Goal: Transaction & Acquisition: Purchase product/service

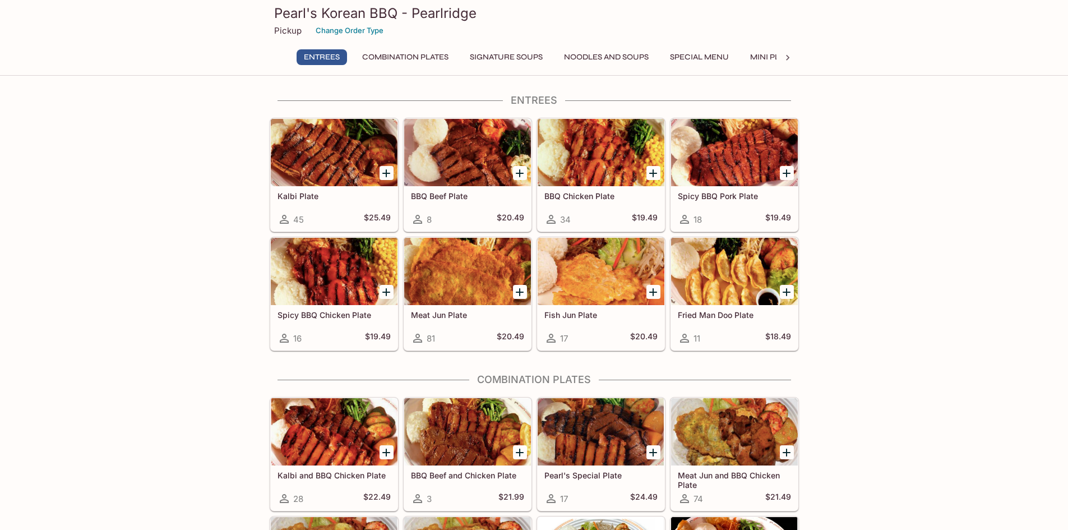
click at [465, 263] on div at bounding box center [467, 271] width 127 height 67
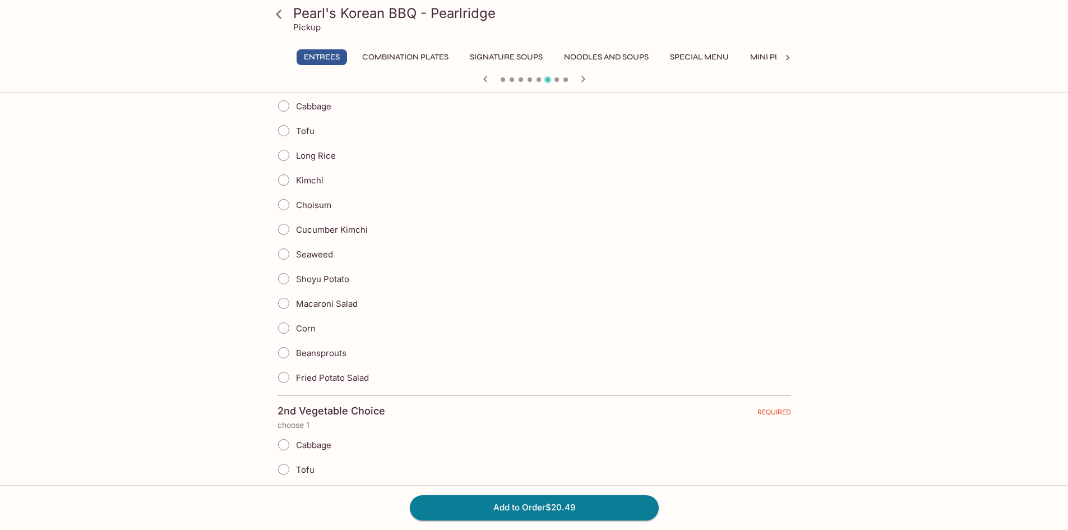
scroll to position [224, 0]
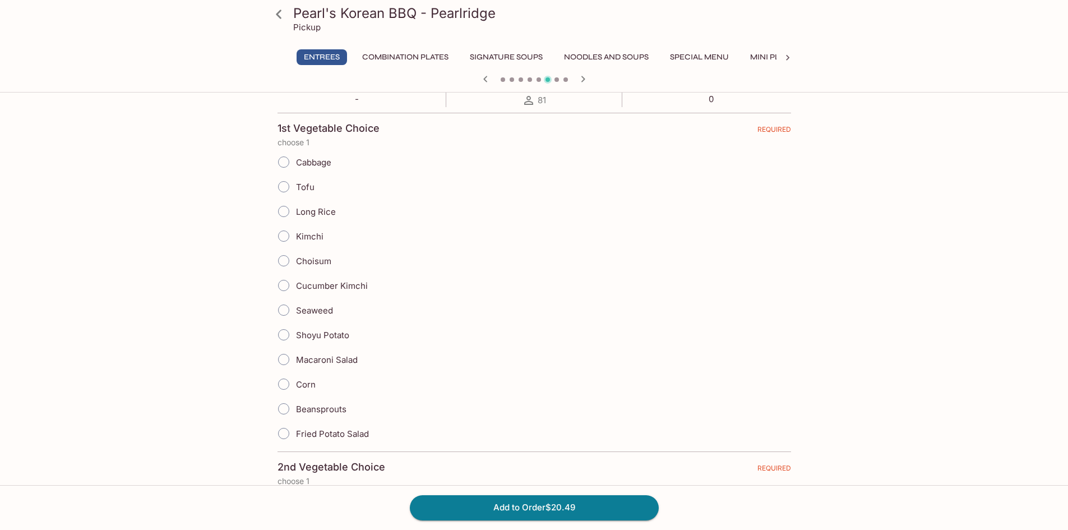
click at [345, 361] on span "Macaroni Salad" at bounding box center [327, 359] width 62 height 11
click at [295, 361] on input "Macaroni Salad" at bounding box center [284, 360] width 24 height 24
radio input "true"
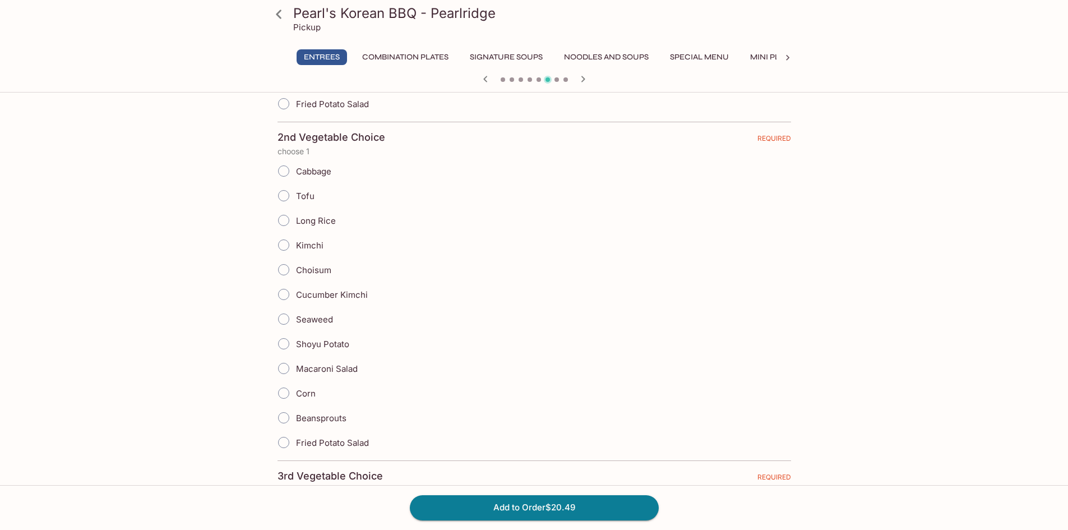
scroll to position [560, 0]
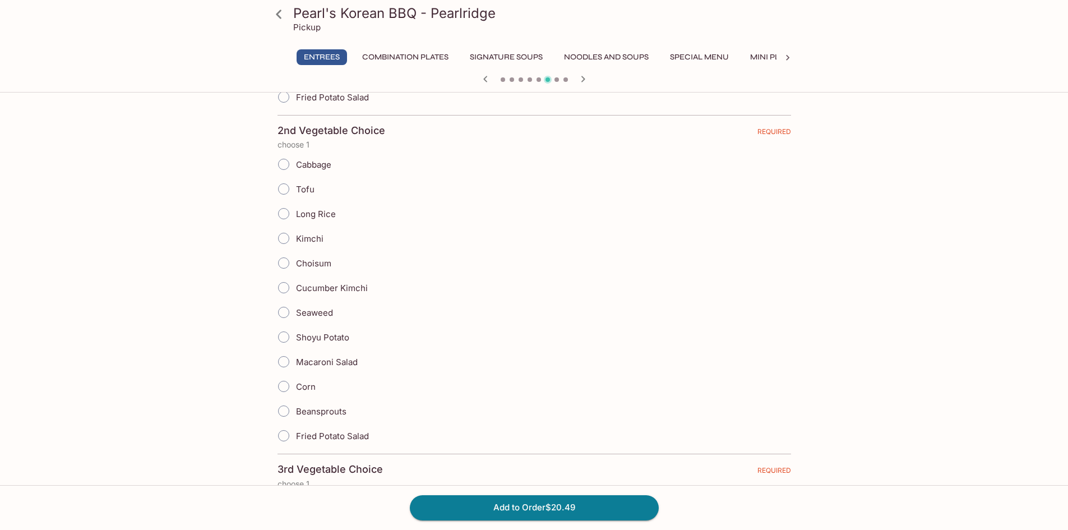
click at [340, 361] on span "Macaroni Salad" at bounding box center [327, 362] width 62 height 11
click at [295, 361] on input "Macaroni Salad" at bounding box center [284, 362] width 24 height 24
radio input "true"
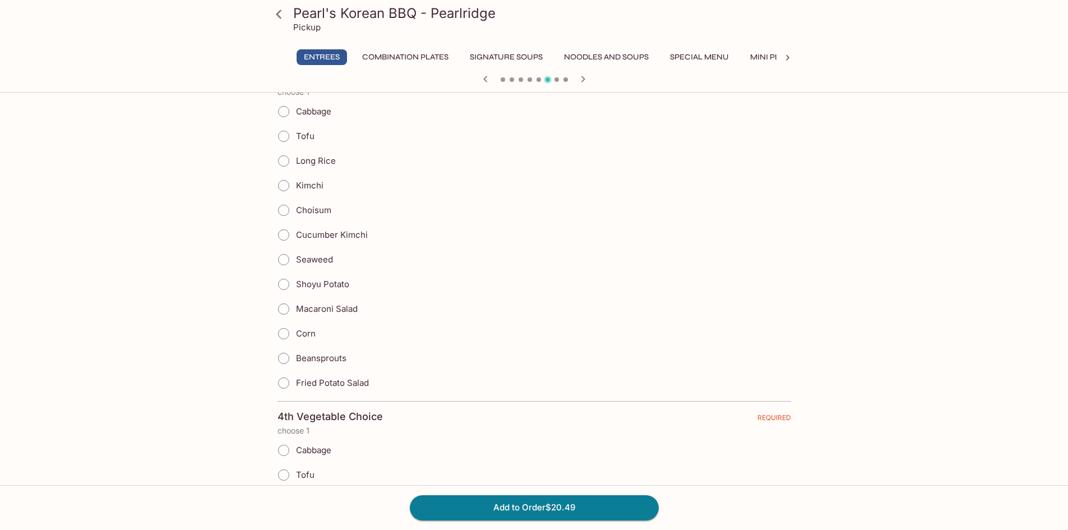
scroll to position [952, 0]
click at [335, 377] on span "Fried Potato Salad" at bounding box center [332, 382] width 73 height 11
click at [295, 377] on input "Fried Potato Salad" at bounding box center [284, 383] width 24 height 24
radio input "true"
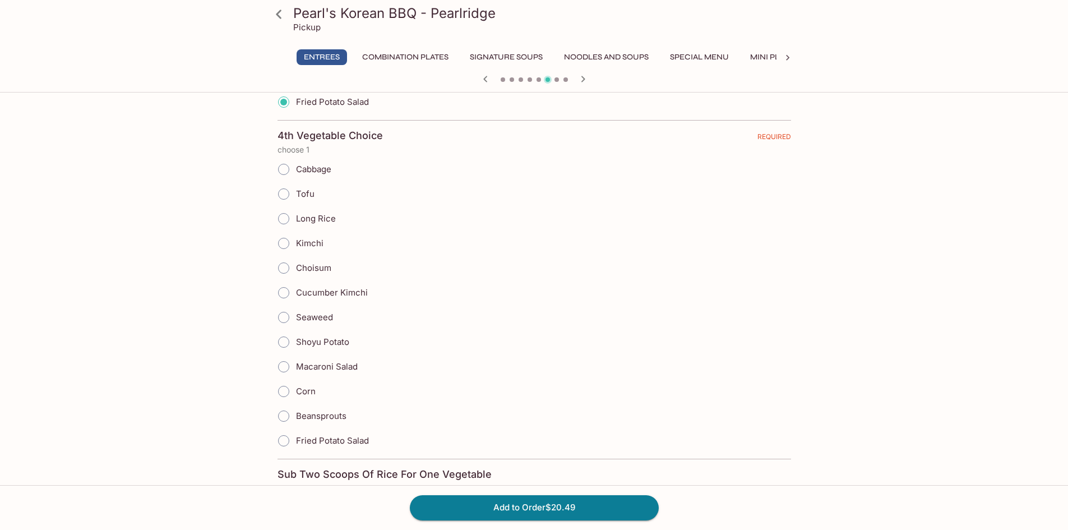
scroll to position [1289, 0]
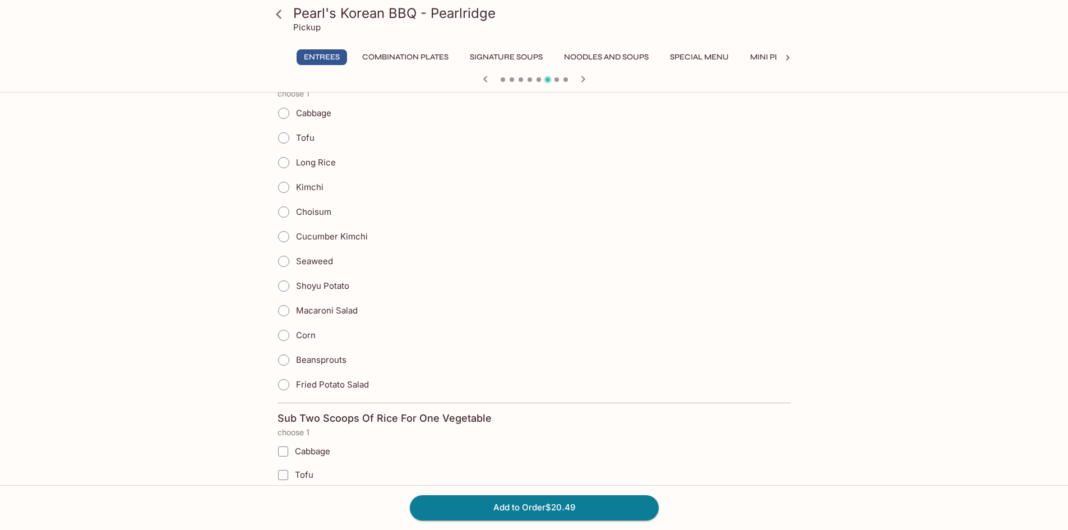
click at [333, 387] on span "Fried Potato Salad" at bounding box center [332, 384] width 73 height 11
click at [295, 387] on input "Fried Potato Salad" at bounding box center [284, 385] width 24 height 24
radio input "true"
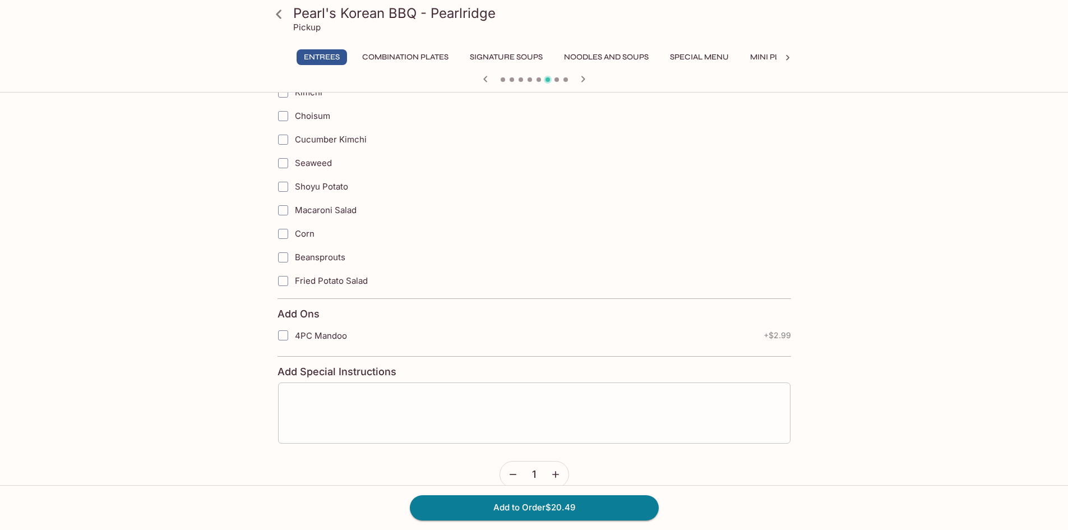
scroll to position [1737, 0]
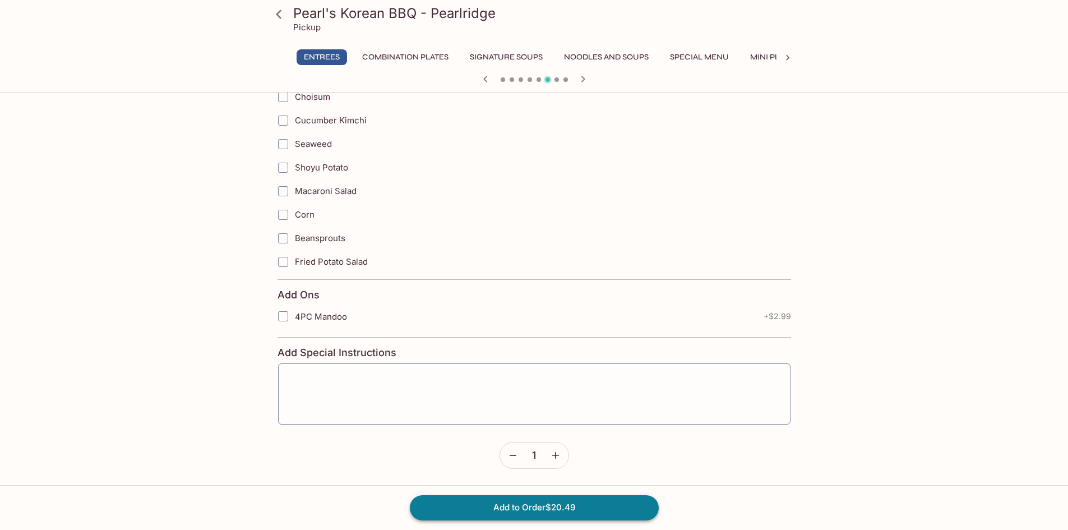
click at [505, 499] on button "Add to Order $20.49" at bounding box center [534, 507] width 249 height 25
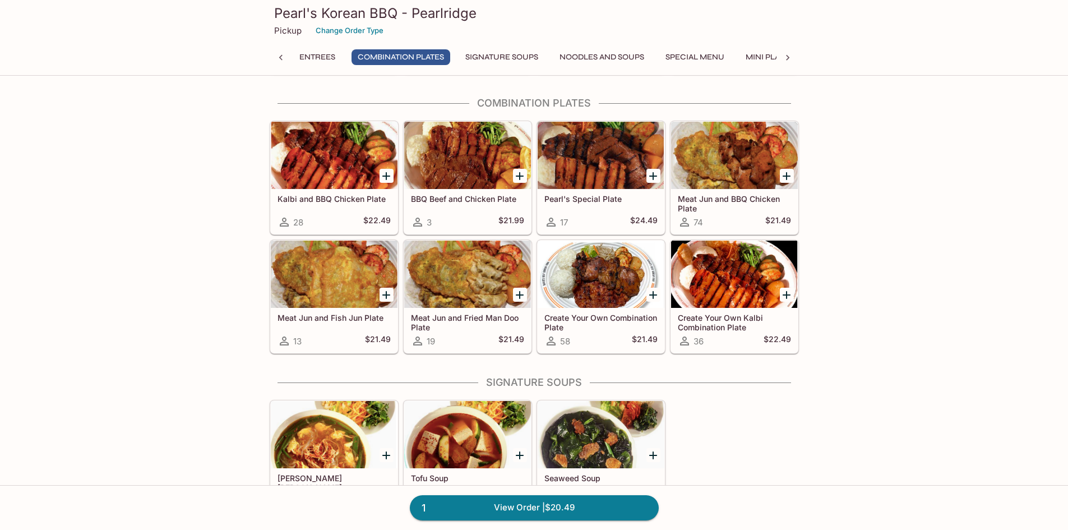
scroll to position [280, 0]
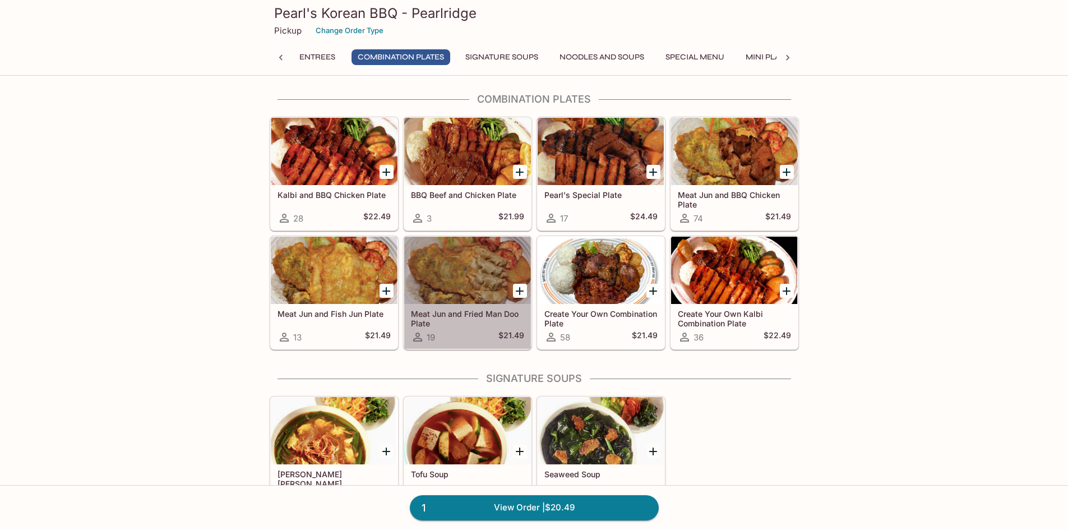
click at [478, 280] on div at bounding box center [467, 270] width 127 height 67
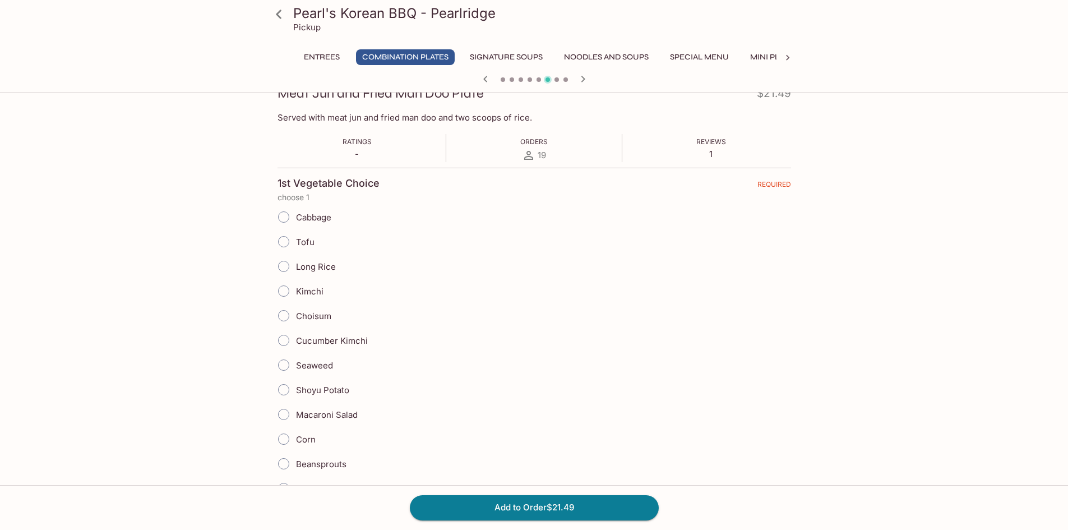
scroll to position [168, 0]
click at [306, 262] on span "Long Rice" at bounding box center [316, 267] width 40 height 11
click at [295, 261] on input "Long Rice" at bounding box center [284, 267] width 24 height 24
radio input "true"
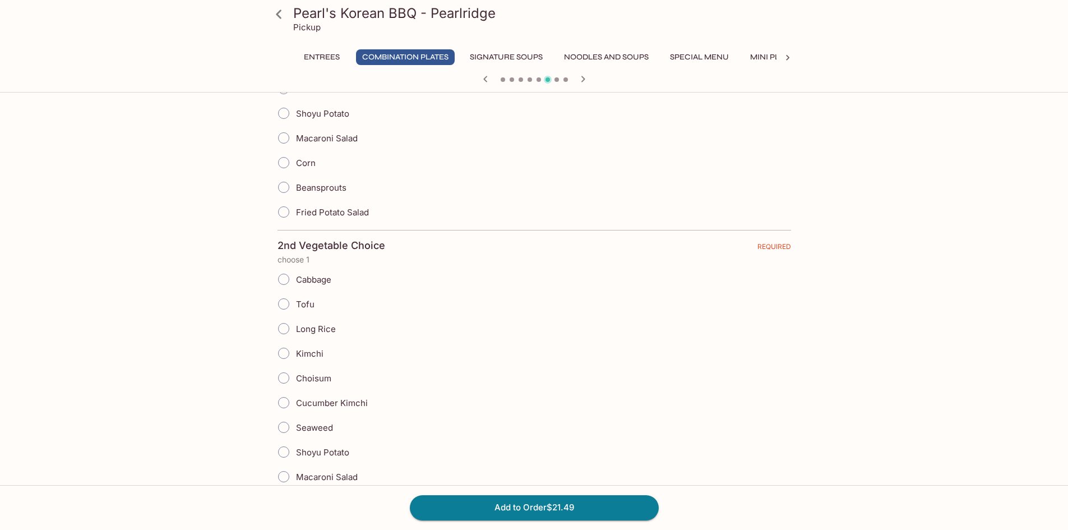
scroll to position [505, 0]
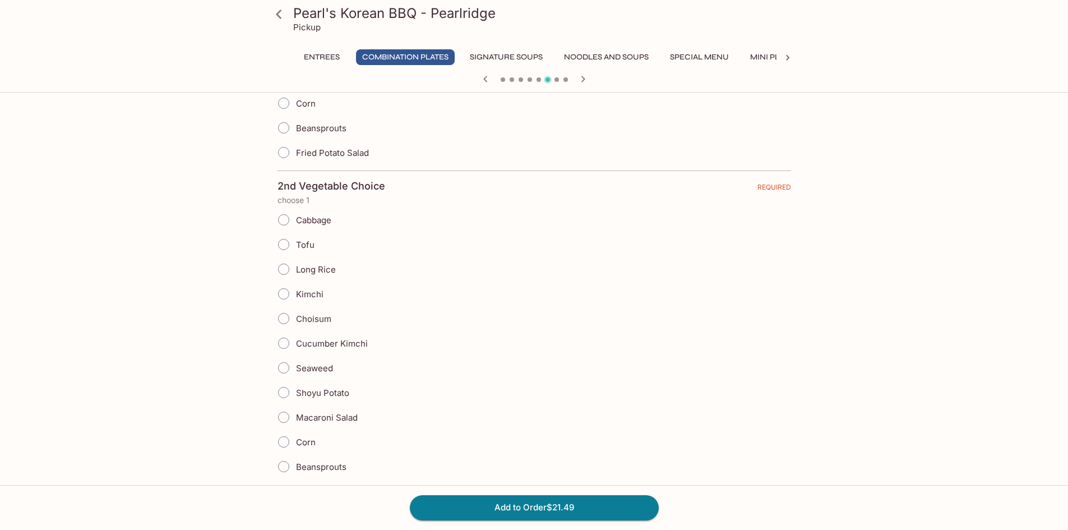
click at [311, 264] on span "Long Rice" at bounding box center [316, 269] width 40 height 11
click at [295, 263] on input "Long Rice" at bounding box center [284, 269] width 24 height 24
radio input "true"
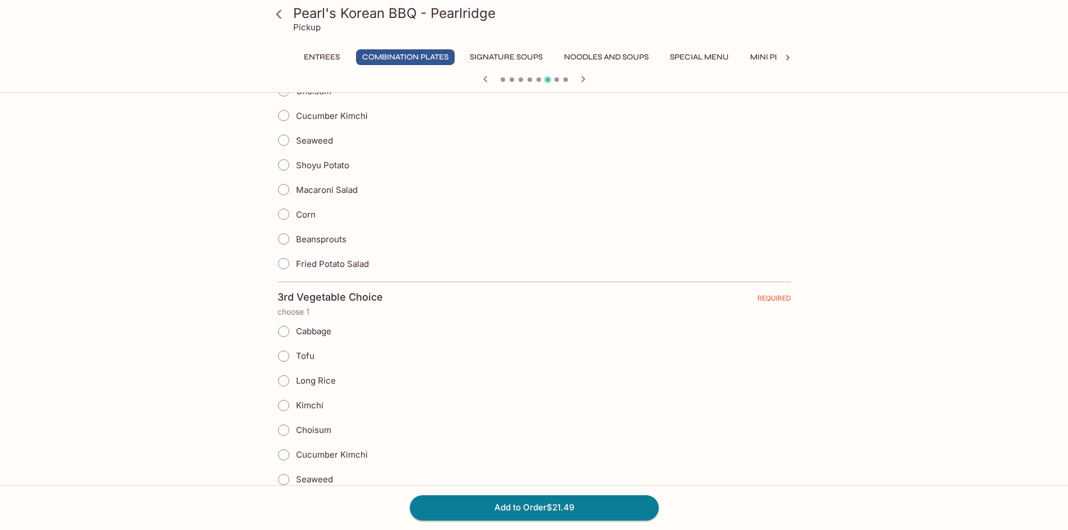
scroll to position [897, 0]
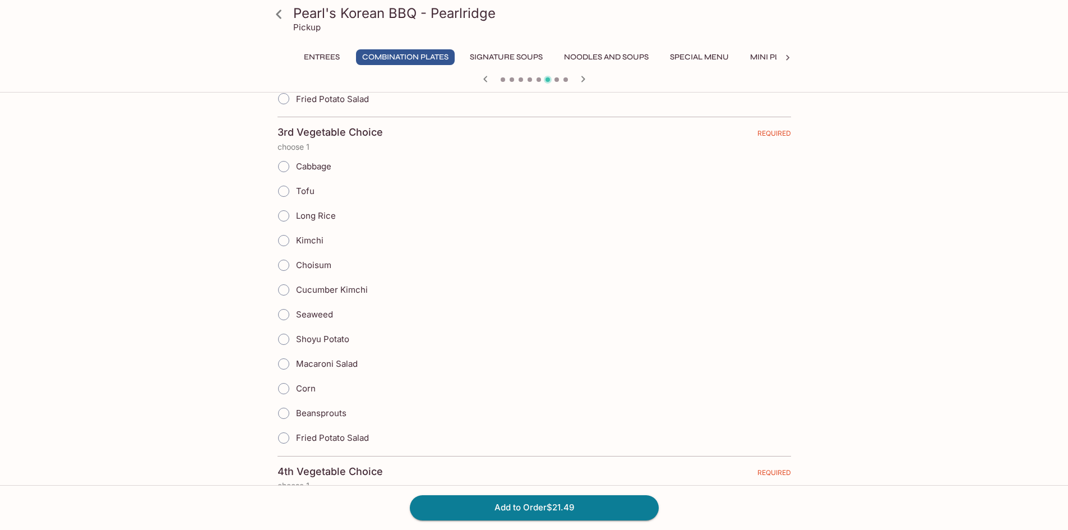
click at [304, 195] on span "Tofu" at bounding box center [305, 191] width 19 height 11
click at [295, 195] on input "Tofu" at bounding box center [284, 191] width 24 height 24
radio input "true"
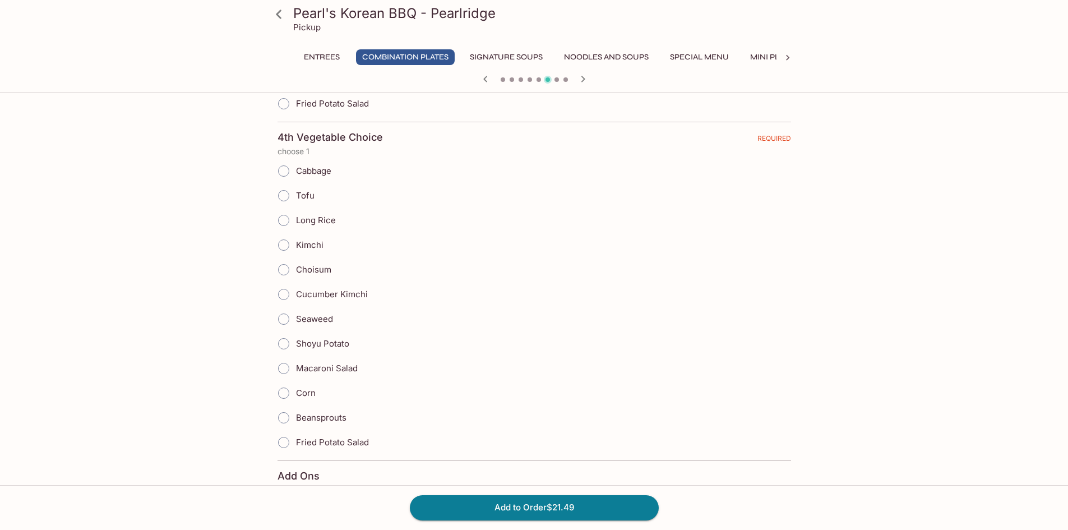
scroll to position [1233, 0]
click at [306, 394] on span "Corn" at bounding box center [306, 390] width 20 height 11
click at [295, 394] on input "Corn" at bounding box center [284, 391] width 24 height 24
radio input "true"
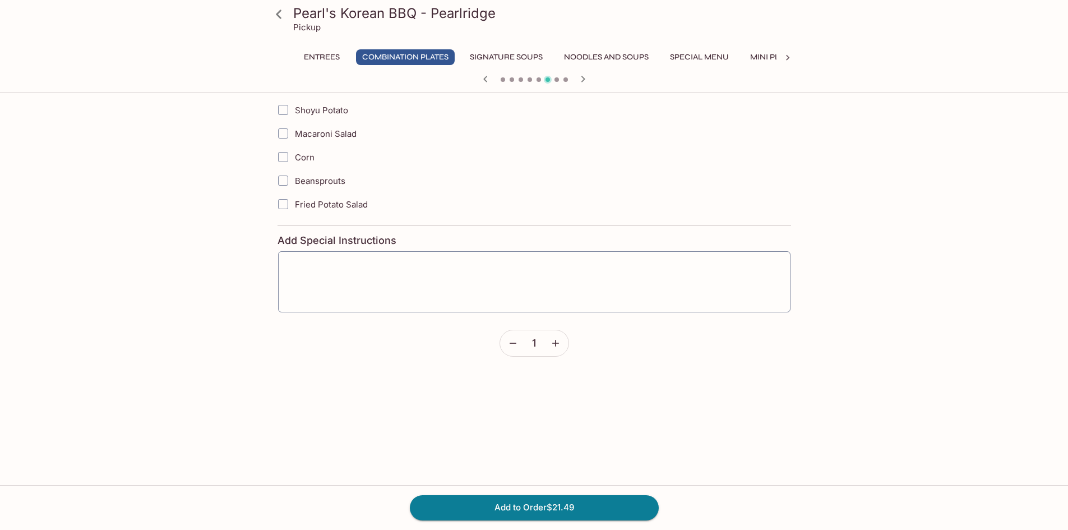
scroll to position [1850, 0]
click at [541, 511] on button "Add to Order $21.49" at bounding box center [534, 507] width 249 height 25
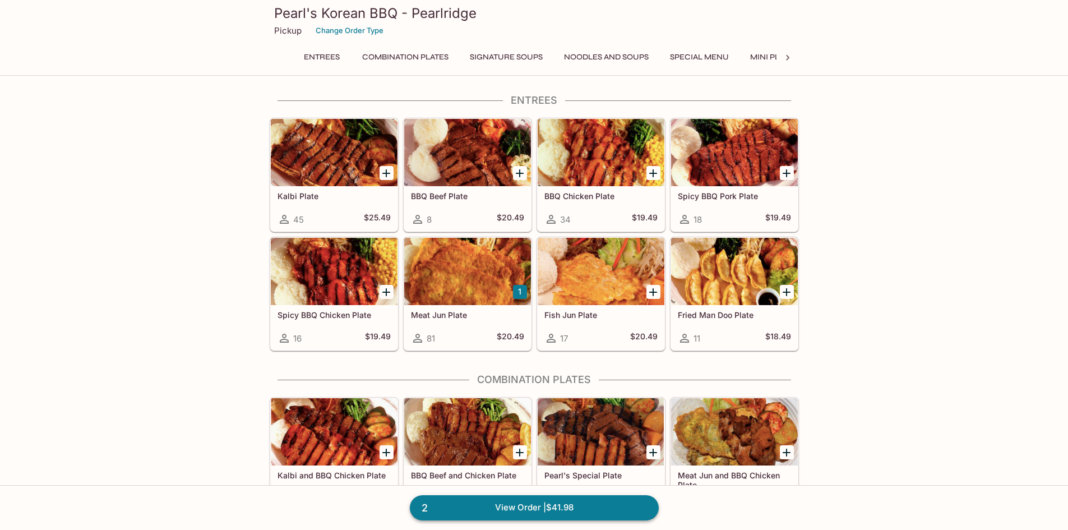
click at [507, 511] on link "2 View Order | $41.98" at bounding box center [534, 507] width 249 height 25
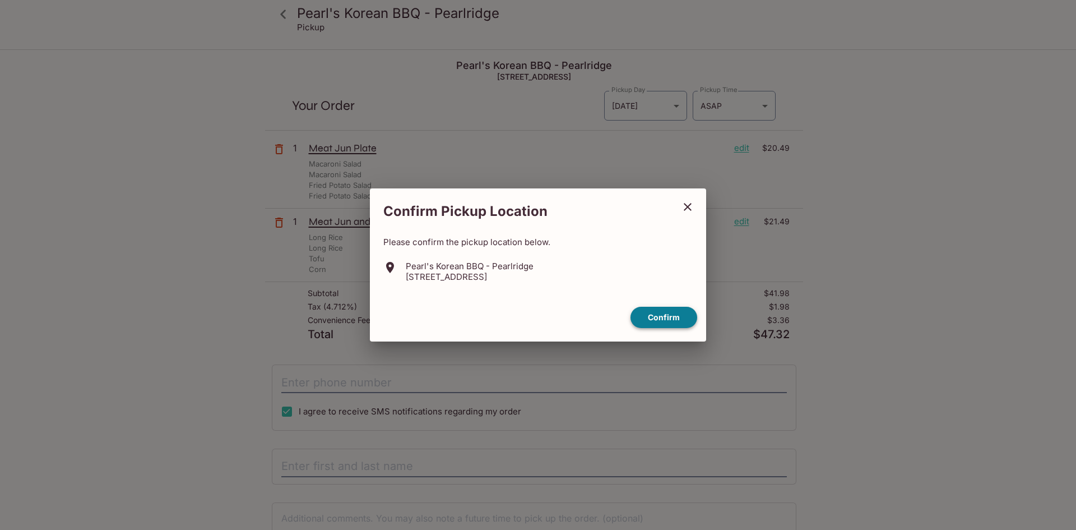
click at [660, 318] on button "Confirm" at bounding box center [664, 318] width 67 height 22
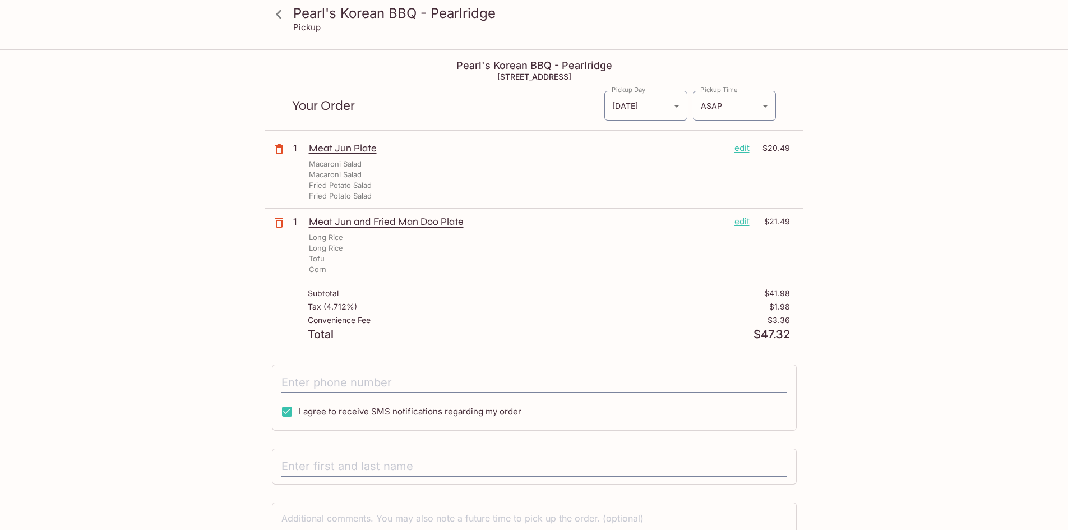
scroll to position [56, 0]
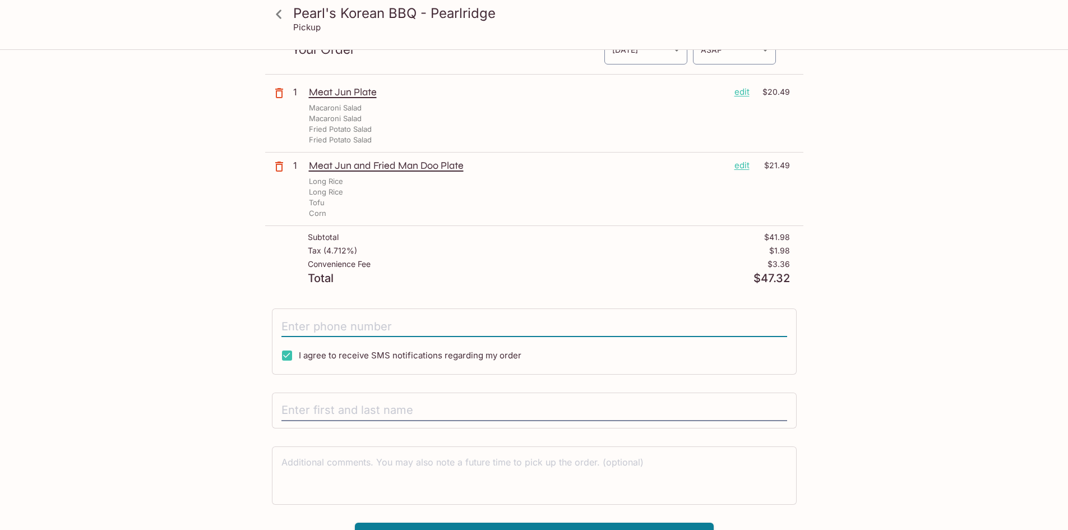
click at [320, 325] on input "tel" at bounding box center [534, 326] width 506 height 21
type input "[PHONE_NUMBER]"
click at [355, 401] on input "text" at bounding box center [534, 410] width 506 height 21
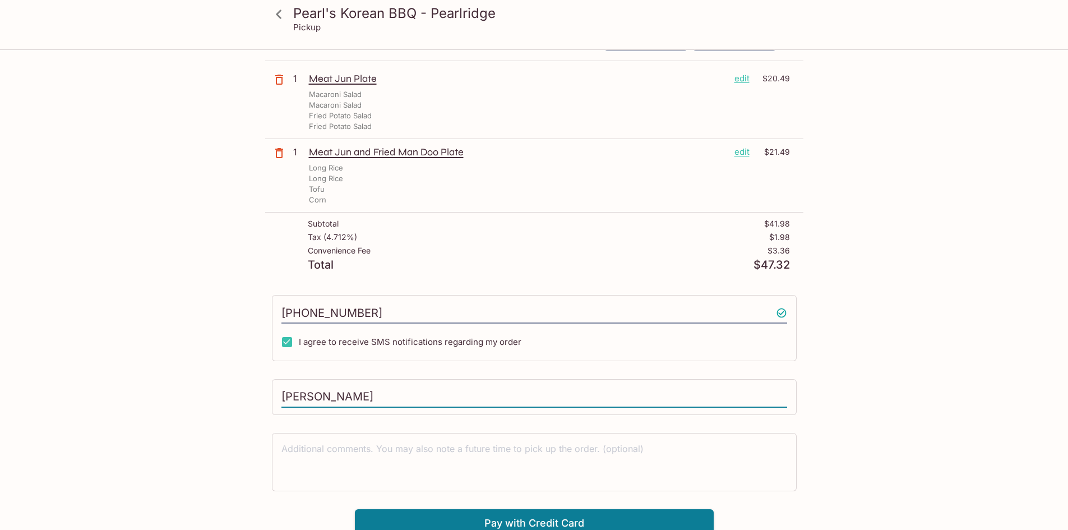
scroll to position [76, 0]
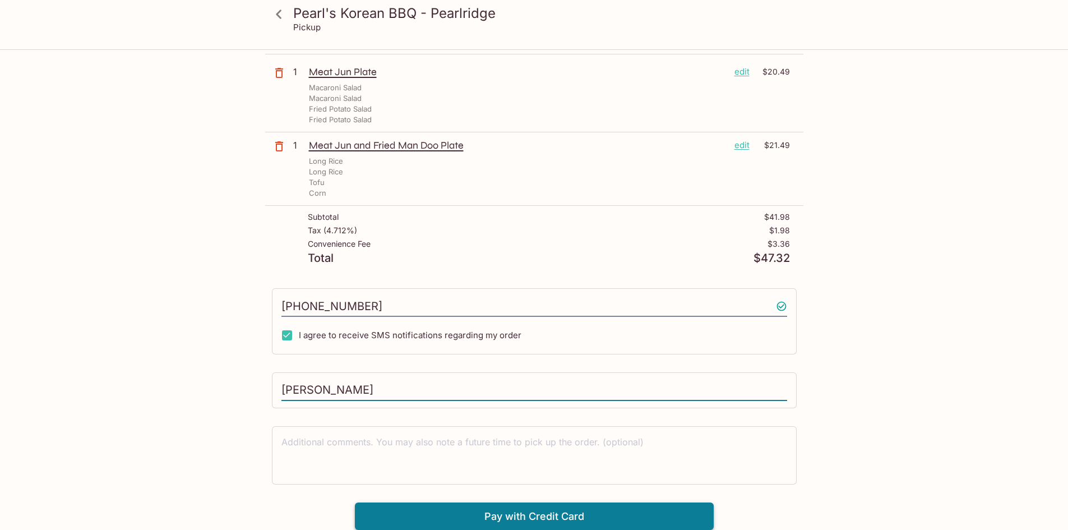
type input "[PERSON_NAME]"
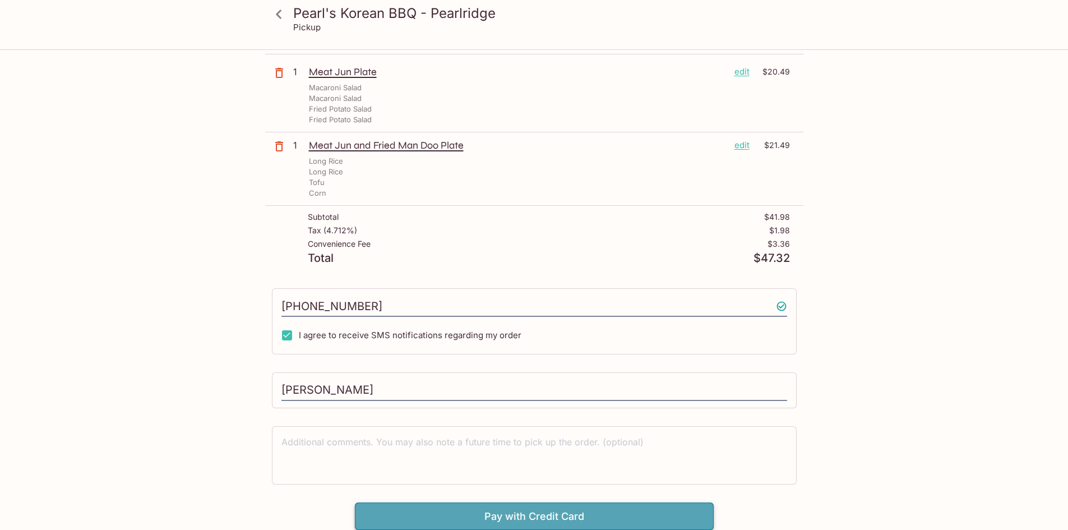
click at [469, 510] on button "Pay with Credit Card" at bounding box center [534, 516] width 359 height 28
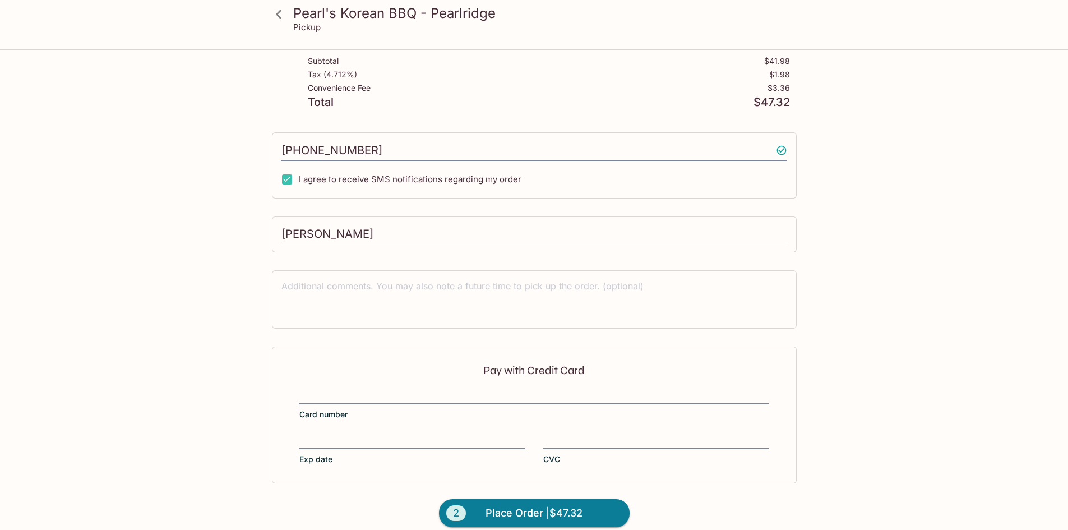
scroll to position [245, 0]
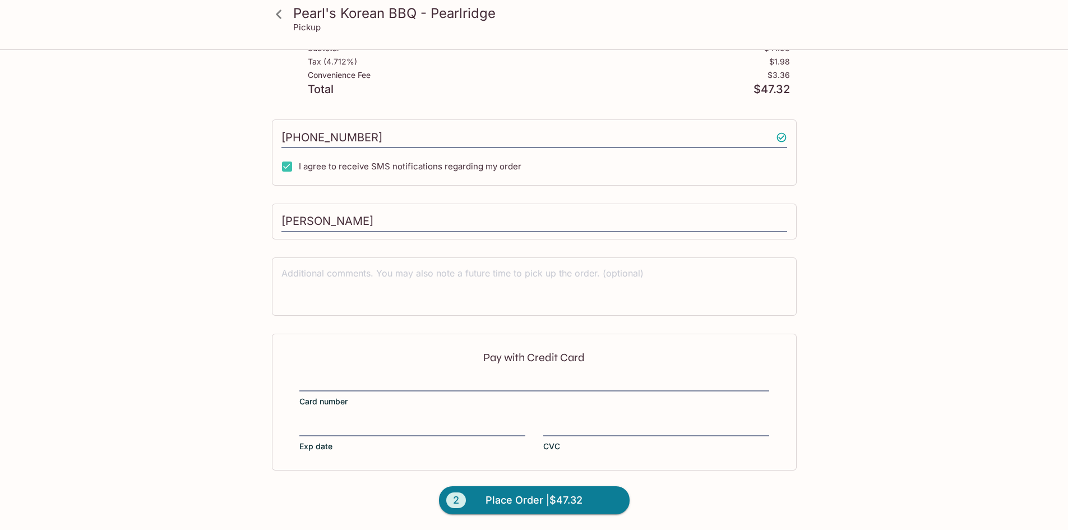
click at [420, 377] on iframe at bounding box center [534, 383] width 470 height 12
click at [414, 376] on div at bounding box center [534, 384] width 470 height 16
click at [414, 377] on input "Card number" at bounding box center [534, 377] width 470 height 1
click at [556, 419] on div "Pay with Credit Card Card number Exp date CVC" at bounding box center [534, 402] width 525 height 137
click at [589, 498] on button "2 Place Order | $47.32" at bounding box center [534, 500] width 191 height 28
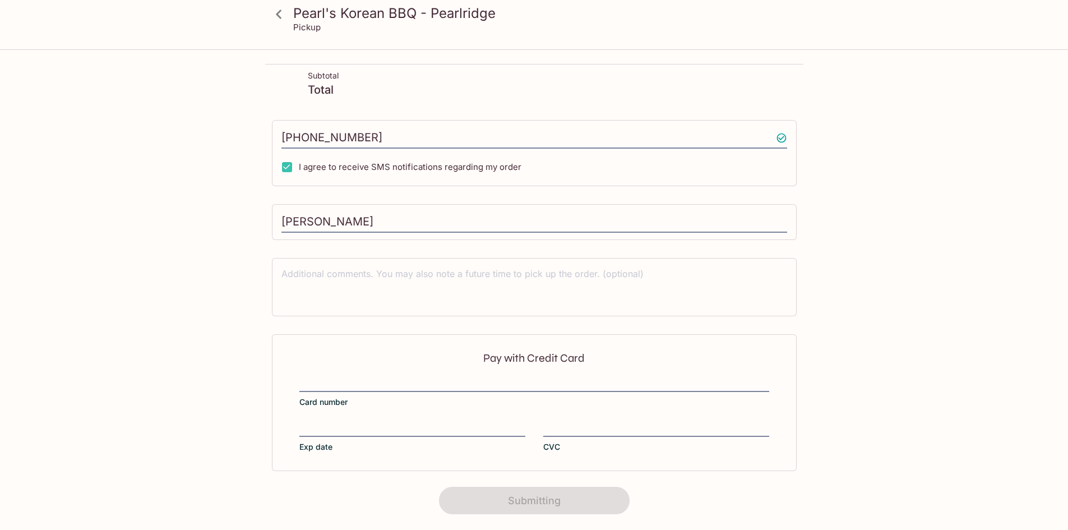
scroll to position [0, 0]
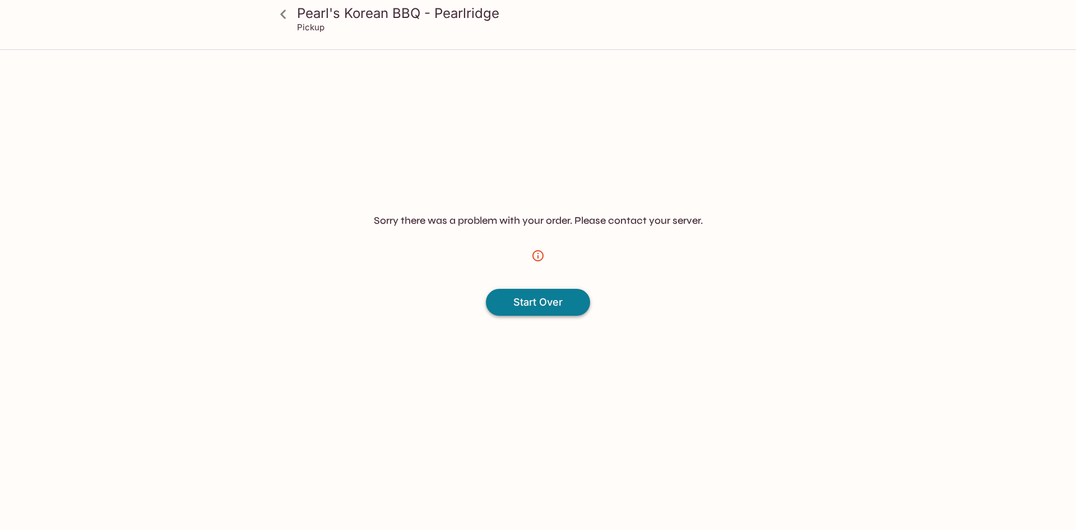
click at [528, 306] on h4 "Start Over" at bounding box center [538, 302] width 49 height 12
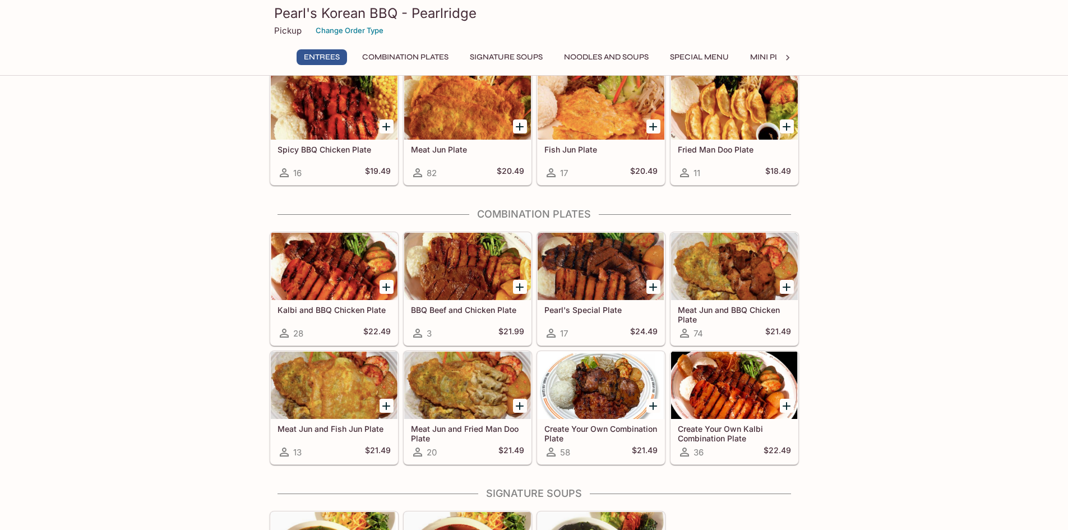
scroll to position [168, 0]
